Goal: Information Seeking & Learning: Check status

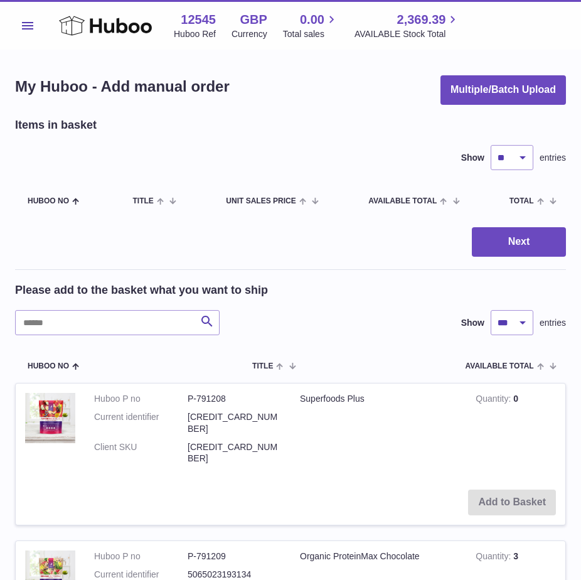
select select "***"
click at [32, 21] on button "Menu" at bounding box center [27, 25] width 25 height 25
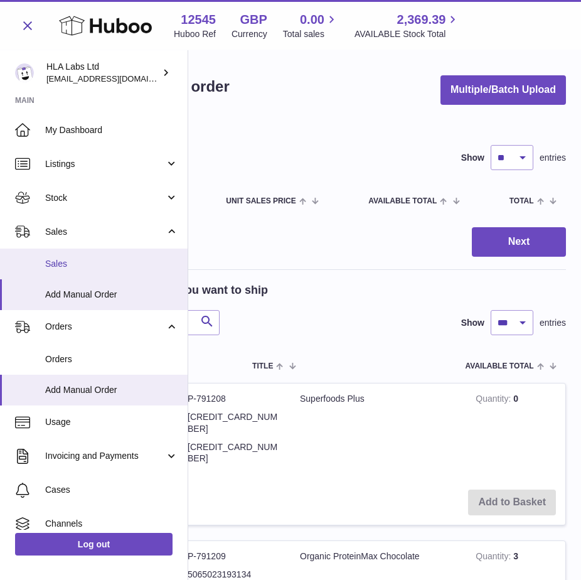
click at [82, 260] on span "Sales" at bounding box center [111, 264] width 133 height 12
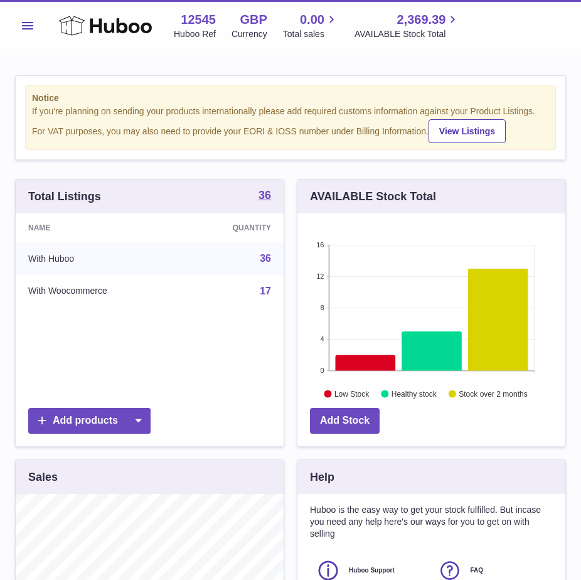
scroll to position [196, 268]
click at [32, 31] on button "Menu" at bounding box center [27, 25] width 25 height 25
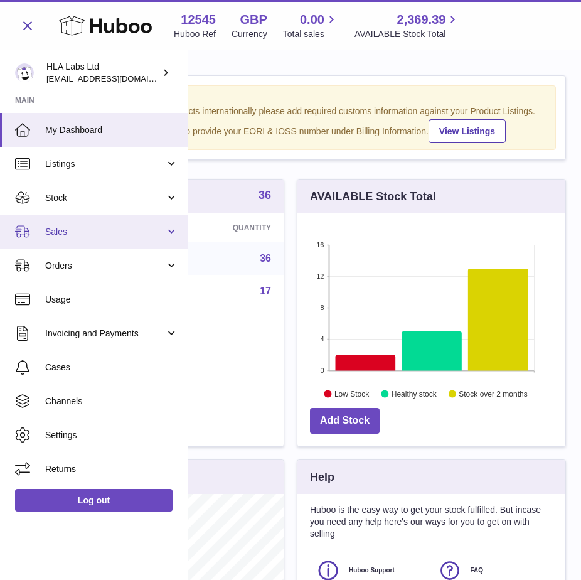
click at [73, 226] on span "Sales" at bounding box center [105, 232] width 120 height 12
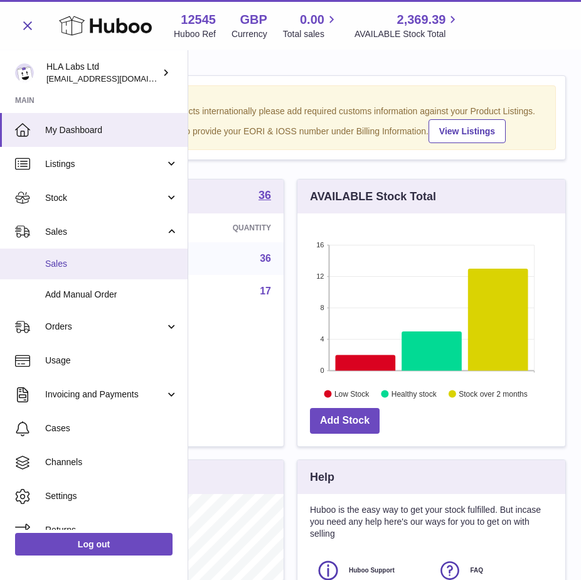
click at [51, 264] on span "Sales" at bounding box center [111, 264] width 133 height 12
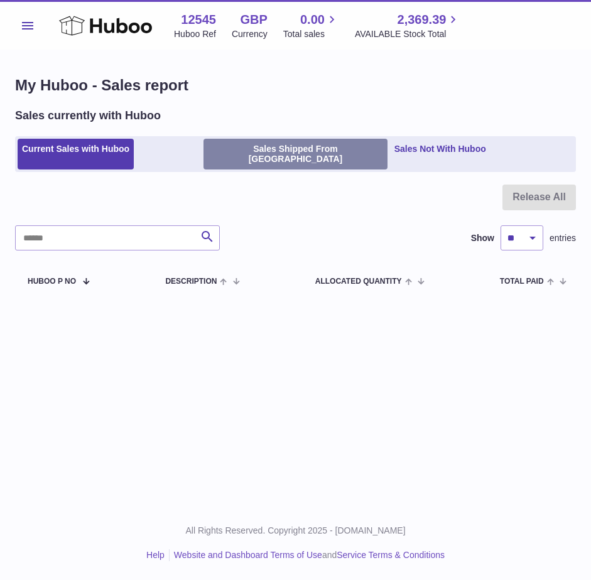
click at [274, 151] on link "Sales Shipped From Huboo" at bounding box center [294, 154] width 183 height 31
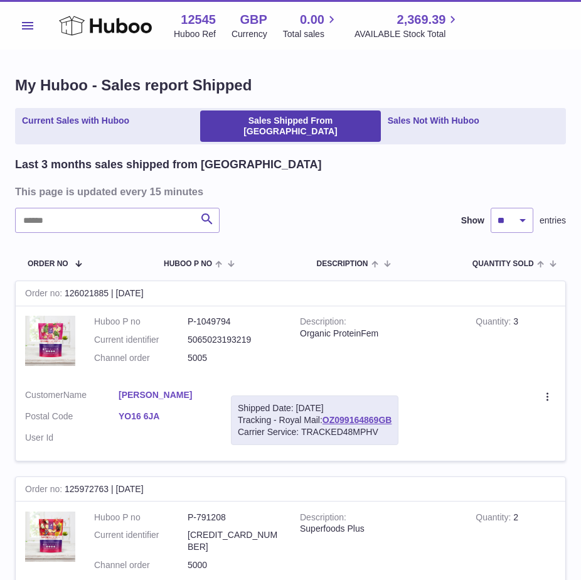
click at [429, 341] on td "Description Organic ProteinFem" at bounding box center [379, 342] width 176 height 73
drag, startPoint x: 363, startPoint y: 163, endPoint x: 367, endPoint y: 171, distance: 8.2
